Goal: Task Accomplishment & Management: Use online tool/utility

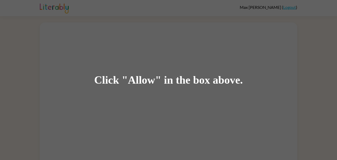
click at [145, 79] on div "Click "Allow" in the box above." at bounding box center [168, 80] width 149 height 12
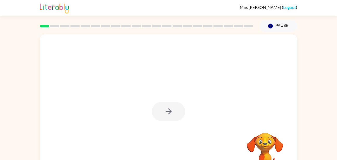
drag, startPoint x: 267, startPoint y: 154, endPoint x: 156, endPoint y: 141, distance: 111.2
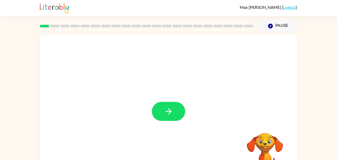
click at [167, 109] on icon "button" at bounding box center [168, 111] width 9 height 9
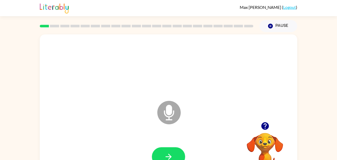
click at [167, 109] on icon "Microphone The Microphone is here when it is your turn to talk" at bounding box center [195, 118] width 78 height 39
click at [175, 158] on button "button" at bounding box center [168, 156] width 33 height 19
click at [169, 114] on icon "Microphone The Microphone is here when it is your turn to talk" at bounding box center [195, 118] width 78 height 39
click at [175, 151] on button "button" at bounding box center [168, 156] width 33 height 19
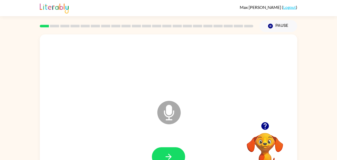
click at [171, 117] on icon at bounding box center [168, 112] width 23 height 23
click at [174, 157] on button "button" at bounding box center [168, 156] width 33 height 19
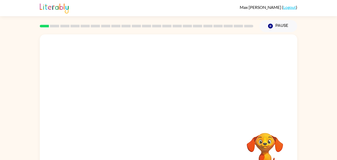
drag, startPoint x: 236, startPoint y: 150, endPoint x: 245, endPoint y: 150, distance: 8.3
click at [245, 150] on div "Your browser must support playing .mp4 files to use Literably. Please try using…" at bounding box center [168, 108] width 257 height 148
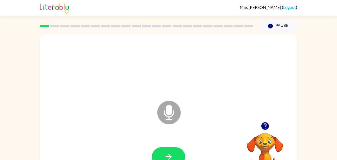
click at [266, 132] on div at bounding box center [265, 125] width 52 height 13
click at [179, 152] on button "button" at bounding box center [168, 156] width 33 height 19
click at [266, 126] on icon "button" at bounding box center [265, 126] width 8 height 8
click at [165, 149] on button "button" at bounding box center [168, 156] width 33 height 19
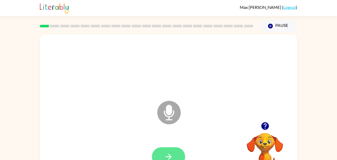
click at [170, 155] on icon "button" at bounding box center [168, 156] width 6 height 6
click at [180, 152] on button "button" at bounding box center [168, 156] width 33 height 19
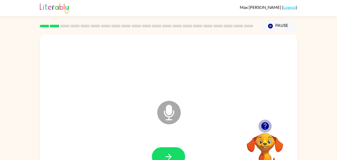
click at [264, 125] on icon "button" at bounding box center [265, 126] width 8 height 8
click at [172, 150] on button "button" at bounding box center [168, 156] width 33 height 19
click at [181, 153] on button "button" at bounding box center [168, 156] width 33 height 19
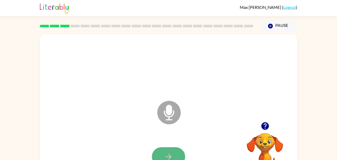
click at [174, 149] on button "button" at bounding box center [168, 156] width 33 height 19
click at [266, 126] on icon "button" at bounding box center [265, 126] width 8 height 8
click at [179, 152] on button "button" at bounding box center [168, 156] width 33 height 19
click at [169, 151] on button "button" at bounding box center [168, 156] width 33 height 19
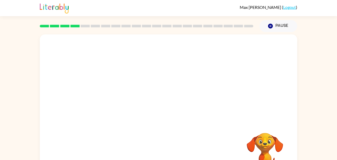
drag, startPoint x: 170, startPoint y: 151, endPoint x: 149, endPoint y: 152, distance: 20.8
click at [149, 152] on div at bounding box center [168, 156] width 247 height 43
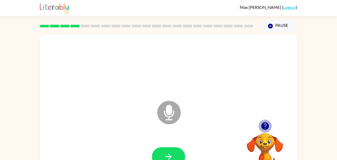
click at [264, 125] on icon "button" at bounding box center [265, 126] width 8 height 8
click at [177, 149] on button "button" at bounding box center [168, 156] width 33 height 19
click at [263, 128] on icon "button" at bounding box center [265, 126] width 8 height 8
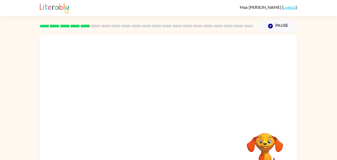
scroll to position [10, 0]
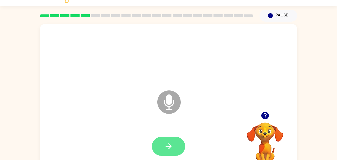
drag, startPoint x: 173, startPoint y: 147, endPoint x: 161, endPoint y: 140, distance: 13.4
drag, startPoint x: 161, startPoint y: 140, endPoint x: 163, endPoint y: 143, distance: 3.4
click at [163, 143] on button "button" at bounding box center [168, 145] width 33 height 19
click at [177, 103] on icon at bounding box center [168, 101] width 23 height 23
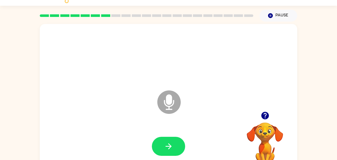
click at [170, 101] on icon "Microphone The Microphone is here when it is your turn to talk" at bounding box center [195, 108] width 78 height 39
click at [170, 102] on icon "Microphone The Microphone is here when it is your turn to talk" at bounding box center [195, 108] width 78 height 39
click at [174, 104] on icon at bounding box center [168, 101] width 23 height 23
click at [265, 118] on icon "button" at bounding box center [265, 115] width 8 height 8
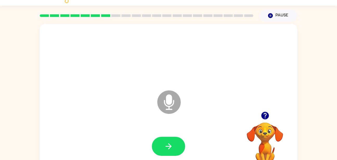
drag, startPoint x: 164, startPoint y: 109, endPoint x: 153, endPoint y: 106, distance: 10.9
click at [153, 106] on div "Microphone The Microphone is here when it is your turn to talk" at bounding box center [168, 98] width 257 height 148
click at [165, 103] on icon "Microphone The Microphone is here when it is your turn to talk" at bounding box center [195, 108] width 78 height 39
click at [265, 113] on icon "button" at bounding box center [264, 115] width 9 height 9
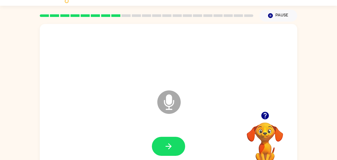
click at [265, 114] on div "Your browser must support playing .mp4 files to use Literably. Please try using…" at bounding box center [265, 137] width 52 height 57
click at [223, 108] on icon "Microphone The Microphone is here when it is your turn to talk" at bounding box center [195, 108] width 78 height 39
click at [265, 115] on icon "button" at bounding box center [265, 115] width 8 height 8
click at [169, 102] on icon "Microphone The Microphone is here when it is your turn to talk" at bounding box center [195, 108] width 78 height 39
click at [266, 117] on icon "button" at bounding box center [265, 115] width 8 height 8
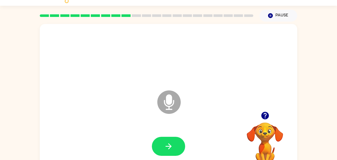
click at [169, 106] on icon "Microphone The Microphone is here when it is your turn to talk" at bounding box center [195, 108] width 78 height 39
click at [160, 149] on button "button" at bounding box center [168, 145] width 33 height 19
click at [172, 96] on icon at bounding box center [168, 101] width 23 height 23
click at [168, 148] on icon "button" at bounding box center [168, 145] width 9 height 9
click at [239, 98] on div "Microphone The Microphone is here when it is your turn to talk" at bounding box center [156, 89] width 222 height 19
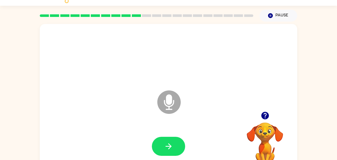
click at [264, 116] on icon "button" at bounding box center [265, 115] width 8 height 8
click at [178, 142] on button "button" at bounding box center [168, 145] width 33 height 19
click at [264, 121] on button "button" at bounding box center [264, 115] width 13 height 13
click at [169, 142] on icon "button" at bounding box center [168, 145] width 9 height 9
click at [267, 116] on icon "button" at bounding box center [265, 115] width 8 height 8
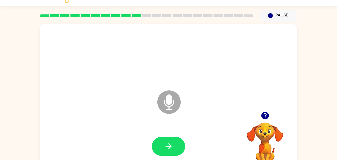
click at [171, 110] on icon at bounding box center [168, 101] width 23 height 23
click at [266, 113] on icon "button" at bounding box center [265, 115] width 8 height 8
click at [178, 148] on button "button" at bounding box center [168, 145] width 33 height 19
click at [182, 140] on button "button" at bounding box center [168, 145] width 33 height 19
click at [165, 146] on icon "button" at bounding box center [168, 145] width 9 height 9
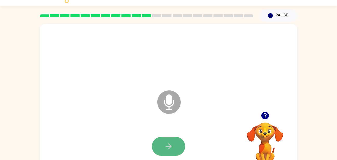
click at [176, 144] on button "button" at bounding box center [168, 145] width 33 height 19
click at [235, 138] on div at bounding box center [168, 146] width 247 height 43
click at [170, 150] on icon "button" at bounding box center [168, 145] width 9 height 9
click at [177, 146] on button "button" at bounding box center [168, 145] width 33 height 19
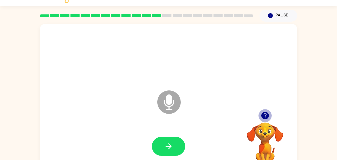
click at [266, 111] on icon "button" at bounding box center [264, 115] width 9 height 9
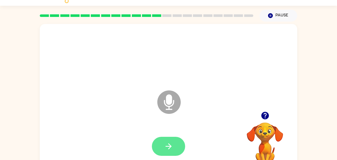
click at [164, 148] on icon "button" at bounding box center [168, 145] width 9 height 9
click at [173, 139] on button "button" at bounding box center [168, 145] width 33 height 19
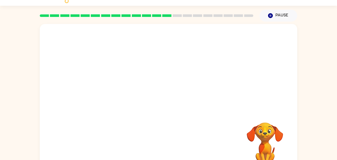
drag, startPoint x: 269, startPoint y: 109, endPoint x: 269, endPoint y: 122, distance: 13.8
click at [269, 122] on div "Your browser must support playing .mp4 files to use Literably. Please try using…" at bounding box center [168, 98] width 257 height 148
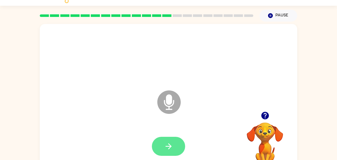
drag, startPoint x: 267, startPoint y: 117, endPoint x: 171, endPoint y: 147, distance: 100.2
click at [171, 147] on div "Microphone The Microphone is here when it is your turn to talk Your browser mus…" at bounding box center [168, 98] width 257 height 148
drag, startPoint x: 171, startPoint y: 148, endPoint x: 159, endPoint y: 144, distance: 12.2
click at [159, 144] on button "button" at bounding box center [168, 145] width 33 height 19
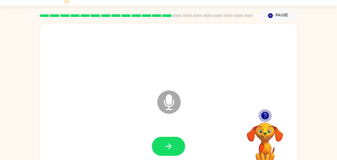
click at [260, 114] on icon "button" at bounding box center [264, 115] width 9 height 9
click at [262, 118] on icon "button" at bounding box center [264, 115] width 9 height 9
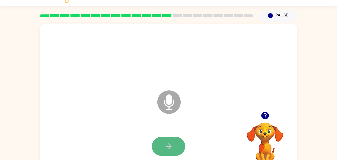
click at [171, 147] on icon "button" at bounding box center [168, 145] width 9 height 9
click at [170, 104] on icon "Microphone The Microphone is here when it is your turn to talk" at bounding box center [195, 108] width 78 height 39
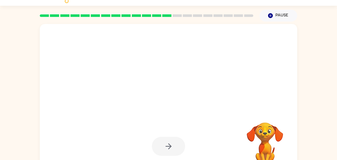
click at [161, 149] on div at bounding box center [168, 145] width 33 height 19
click at [162, 148] on div at bounding box center [168, 145] width 33 height 19
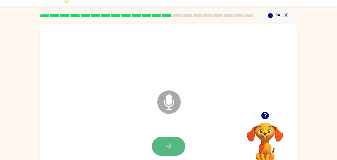
click at [164, 148] on icon "button" at bounding box center [168, 145] width 9 height 9
click at [166, 148] on icon "button" at bounding box center [168, 145] width 9 height 9
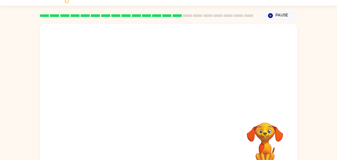
click at [166, 148] on div at bounding box center [168, 146] width 247 height 43
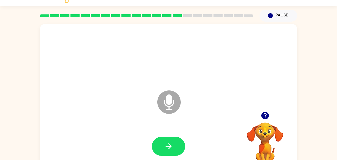
drag, startPoint x: 166, startPoint y: 148, endPoint x: 147, endPoint y: 131, distance: 25.7
drag, startPoint x: 147, startPoint y: 131, endPoint x: 163, endPoint y: 139, distance: 17.9
click at [163, 139] on button "button" at bounding box center [168, 145] width 33 height 19
drag, startPoint x: 163, startPoint y: 139, endPoint x: 162, endPoint y: 135, distance: 4.0
drag, startPoint x: 162, startPoint y: 135, endPoint x: 164, endPoint y: 149, distance: 14.4
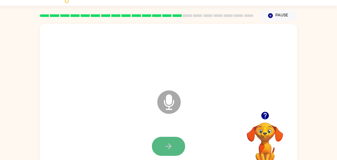
click at [164, 149] on icon "button" at bounding box center [168, 145] width 9 height 9
click at [172, 149] on icon "button" at bounding box center [168, 145] width 9 height 9
click at [173, 141] on button "button" at bounding box center [168, 145] width 33 height 19
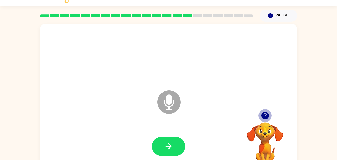
click at [265, 114] on icon "button" at bounding box center [265, 115] width 8 height 8
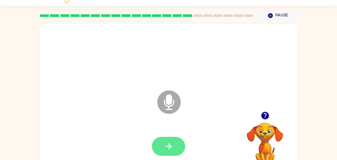
click at [172, 143] on icon "button" at bounding box center [168, 145] width 9 height 9
click at [165, 154] on button "button" at bounding box center [168, 145] width 33 height 19
click at [165, 153] on button "button" at bounding box center [168, 145] width 33 height 19
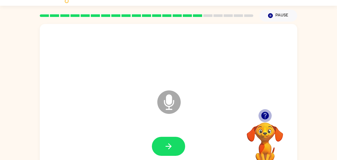
click at [266, 118] on icon "button" at bounding box center [265, 115] width 8 height 8
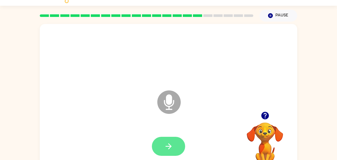
click at [176, 144] on button "button" at bounding box center [168, 145] width 33 height 19
drag, startPoint x: 172, startPoint y: 140, endPoint x: 205, endPoint y: 131, distance: 34.1
click at [205, 131] on div at bounding box center [168, 146] width 247 height 43
click at [266, 116] on icon "button" at bounding box center [265, 115] width 8 height 8
click at [153, 149] on button "button" at bounding box center [168, 145] width 33 height 19
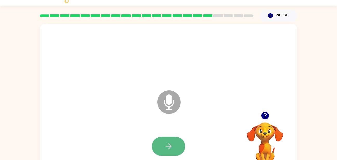
click at [169, 141] on button "button" at bounding box center [168, 145] width 33 height 19
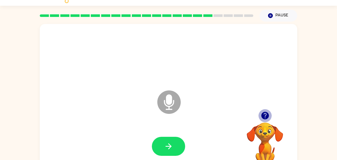
click at [266, 116] on icon "button" at bounding box center [265, 115] width 8 height 8
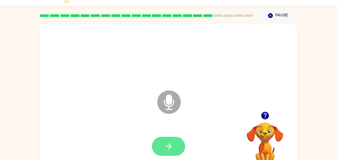
click at [179, 149] on button "button" at bounding box center [168, 145] width 33 height 19
click at [175, 148] on button "button" at bounding box center [168, 145] width 33 height 19
click at [174, 148] on button "button" at bounding box center [168, 145] width 33 height 19
click at [176, 152] on button "button" at bounding box center [168, 145] width 33 height 19
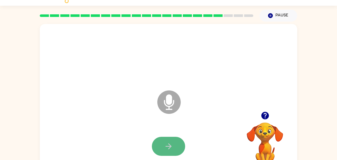
click at [174, 147] on button "button" at bounding box center [168, 145] width 33 height 19
click at [168, 142] on icon "button" at bounding box center [168, 145] width 9 height 9
click at [162, 145] on button "button" at bounding box center [168, 145] width 33 height 19
click at [172, 150] on icon "button" at bounding box center [168, 145] width 9 height 9
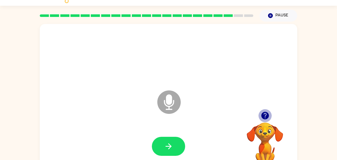
click at [268, 117] on icon "button" at bounding box center [265, 115] width 8 height 8
click at [170, 100] on icon "Microphone The Microphone is here when it is your turn to talk" at bounding box center [195, 108] width 78 height 39
click at [175, 101] on icon at bounding box center [168, 101] width 23 height 23
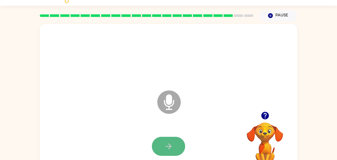
click at [168, 138] on button "button" at bounding box center [168, 145] width 33 height 19
click at [266, 115] on icon "button" at bounding box center [264, 115] width 9 height 9
click at [168, 146] on icon "button" at bounding box center [168, 146] width 6 height 6
click at [167, 148] on icon "button" at bounding box center [168, 145] width 9 height 9
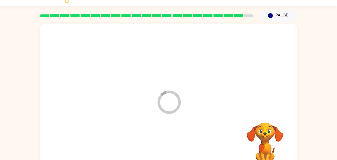
click at [167, 148] on div at bounding box center [168, 146] width 247 height 43
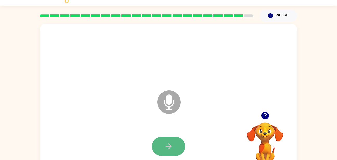
click at [168, 146] on icon "button" at bounding box center [168, 146] width 6 height 6
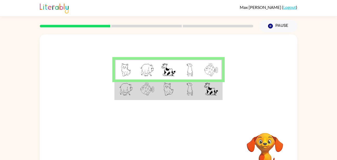
click at [130, 90] on img at bounding box center [126, 88] width 14 height 13
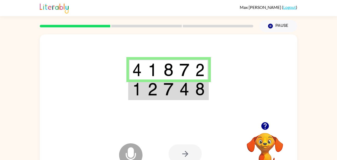
click at [132, 151] on icon "Microphone The Microphone is here when it is your turn to talk" at bounding box center [157, 161] width 78 height 39
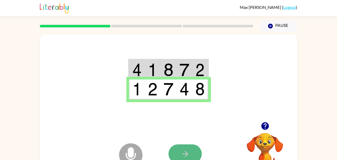
click at [187, 151] on icon "button" at bounding box center [185, 153] width 9 height 9
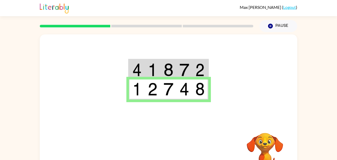
click at [163, 65] on td at bounding box center [169, 70] width 16 height 20
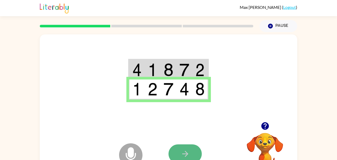
click at [193, 149] on button "button" at bounding box center [184, 153] width 33 height 19
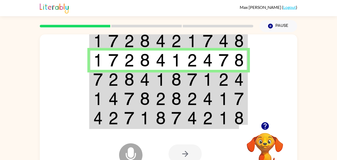
click at [202, 39] on td at bounding box center [208, 41] width 16 height 20
click at [212, 40] on img at bounding box center [208, 40] width 10 height 13
click at [209, 41] on img at bounding box center [208, 40] width 10 height 13
click at [262, 129] on icon "button" at bounding box center [264, 125] width 9 height 9
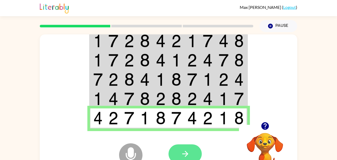
click at [195, 151] on button "button" at bounding box center [184, 153] width 33 height 19
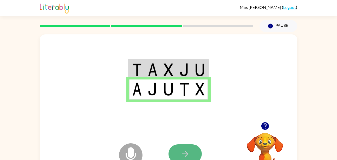
click at [185, 149] on icon "button" at bounding box center [185, 153] width 9 height 9
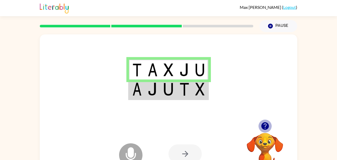
click at [265, 125] on icon "button" at bounding box center [265, 126] width 8 height 8
click at [184, 153] on div at bounding box center [184, 153] width 33 height 19
click at [128, 149] on icon "Microphone The Microphone is here when it is your turn to talk" at bounding box center [157, 161] width 78 height 39
drag, startPoint x: 193, startPoint y: 156, endPoint x: 176, endPoint y: 150, distance: 17.7
click at [183, 152] on div at bounding box center [184, 153] width 33 height 19
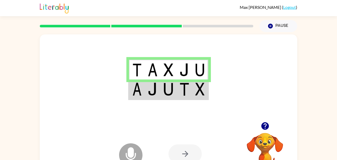
click at [170, 148] on div at bounding box center [184, 153] width 33 height 19
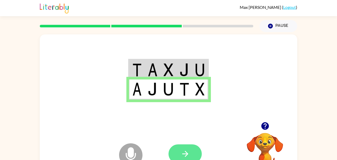
click at [193, 149] on button "button" at bounding box center [184, 153] width 33 height 19
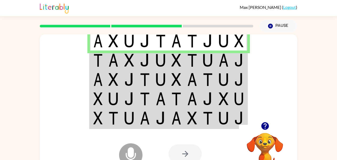
click at [164, 60] on img at bounding box center [161, 60] width 10 height 13
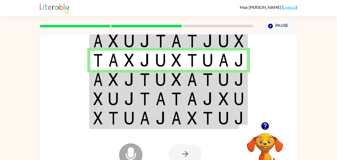
click at [129, 80] on img at bounding box center [129, 79] width 10 height 13
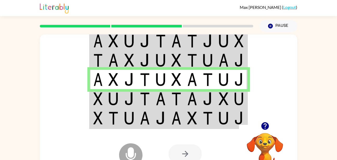
click at [98, 103] on img at bounding box center [97, 98] width 9 height 13
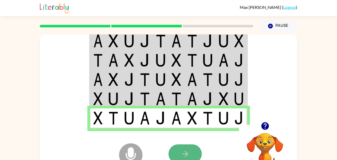
click at [175, 148] on button "button" at bounding box center [184, 153] width 33 height 19
